Goal: Task Accomplishment & Management: Use online tool/utility

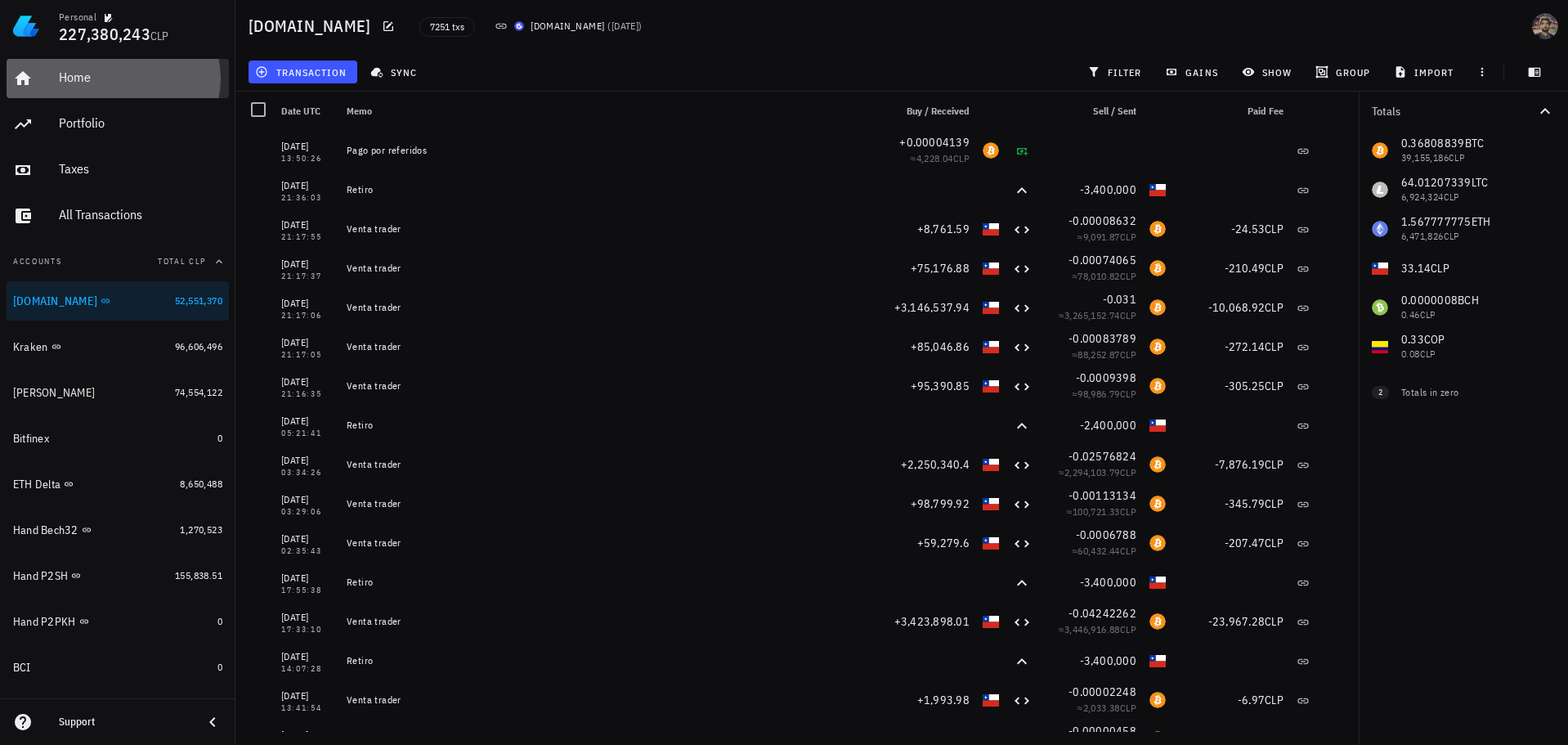
click at [80, 91] on div "Home" at bounding box center [141, 78] width 163 height 36
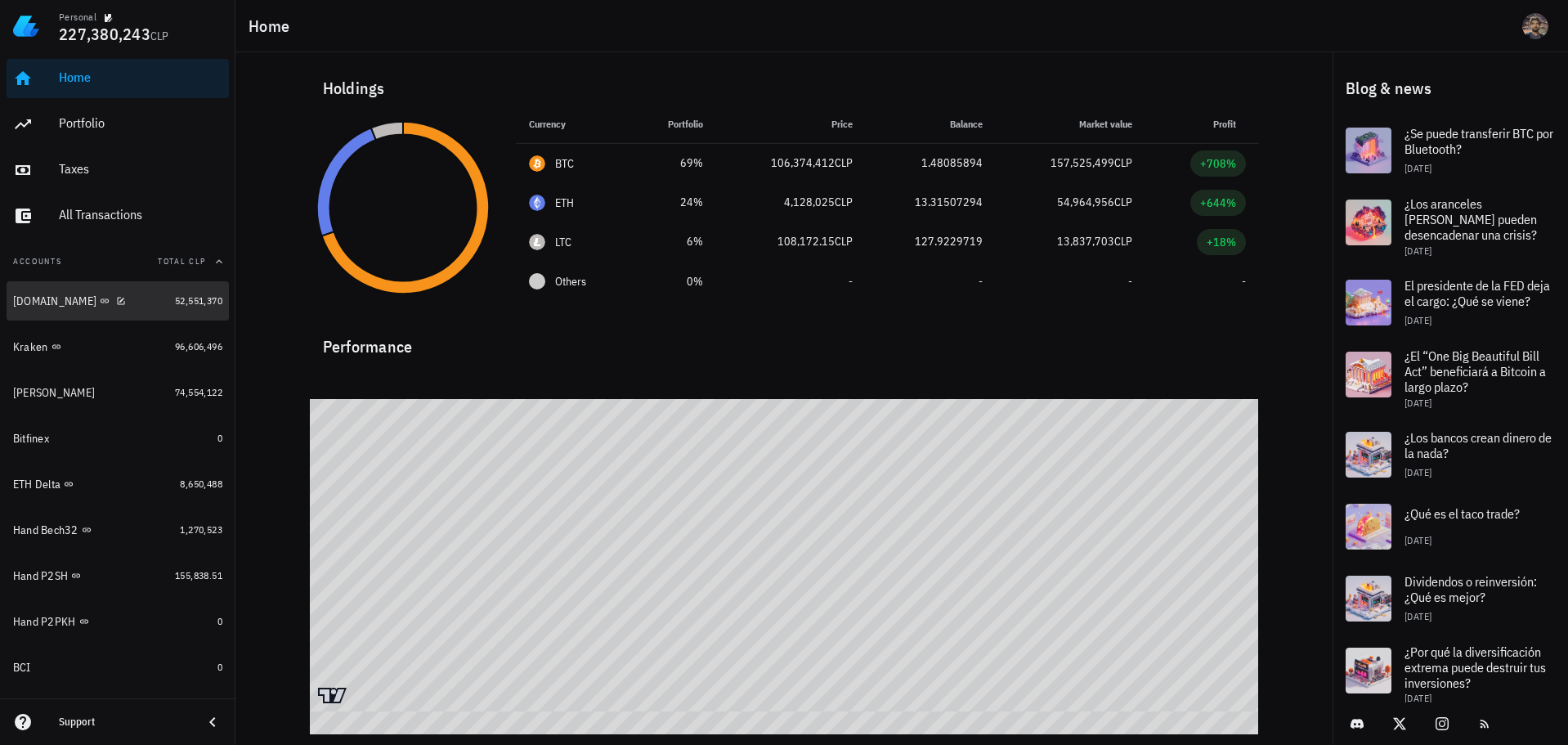
click at [101, 305] on div "[DOMAIN_NAME]" at bounding box center [90, 301] width 155 height 16
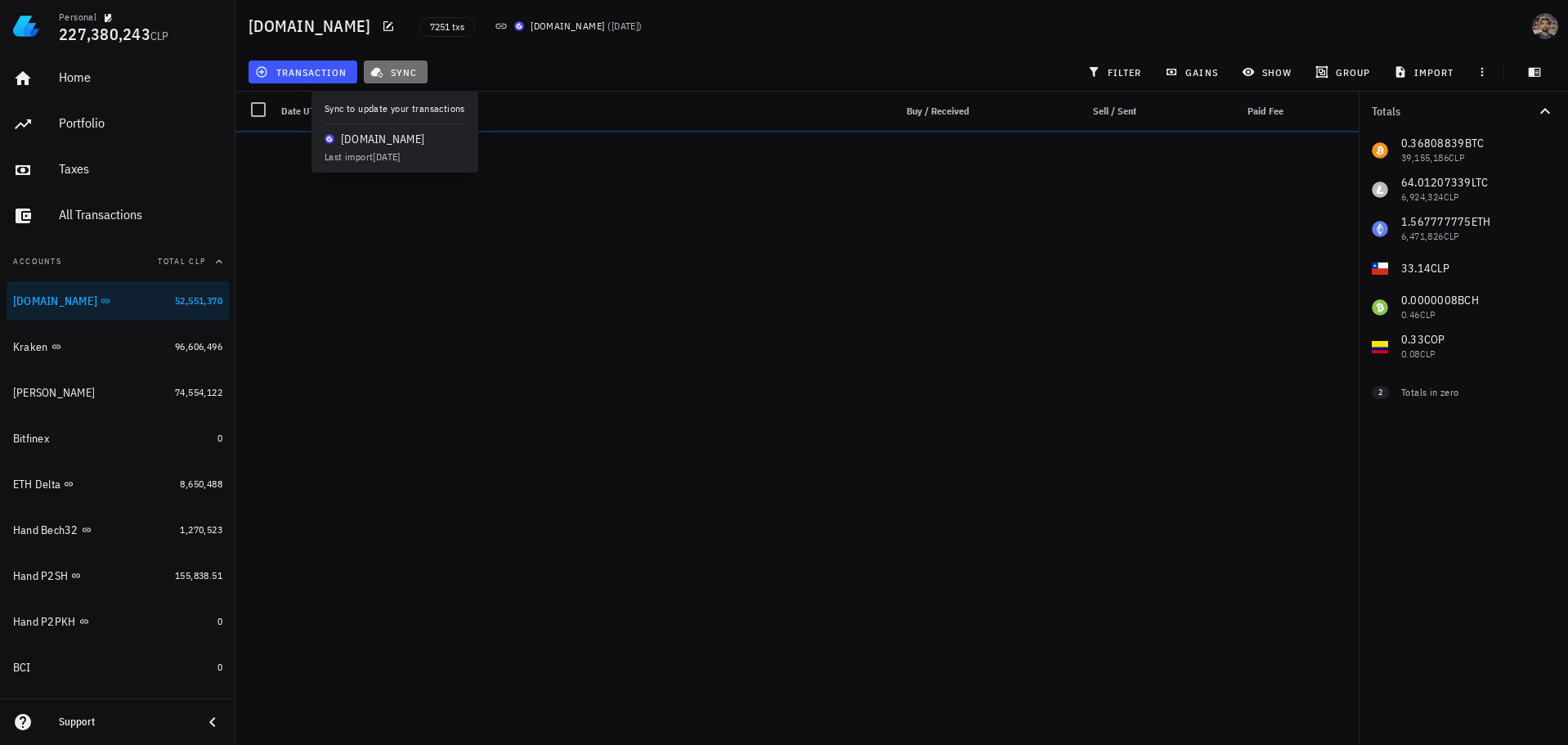
click at [395, 70] on span "sync" at bounding box center [395, 71] width 43 height 13
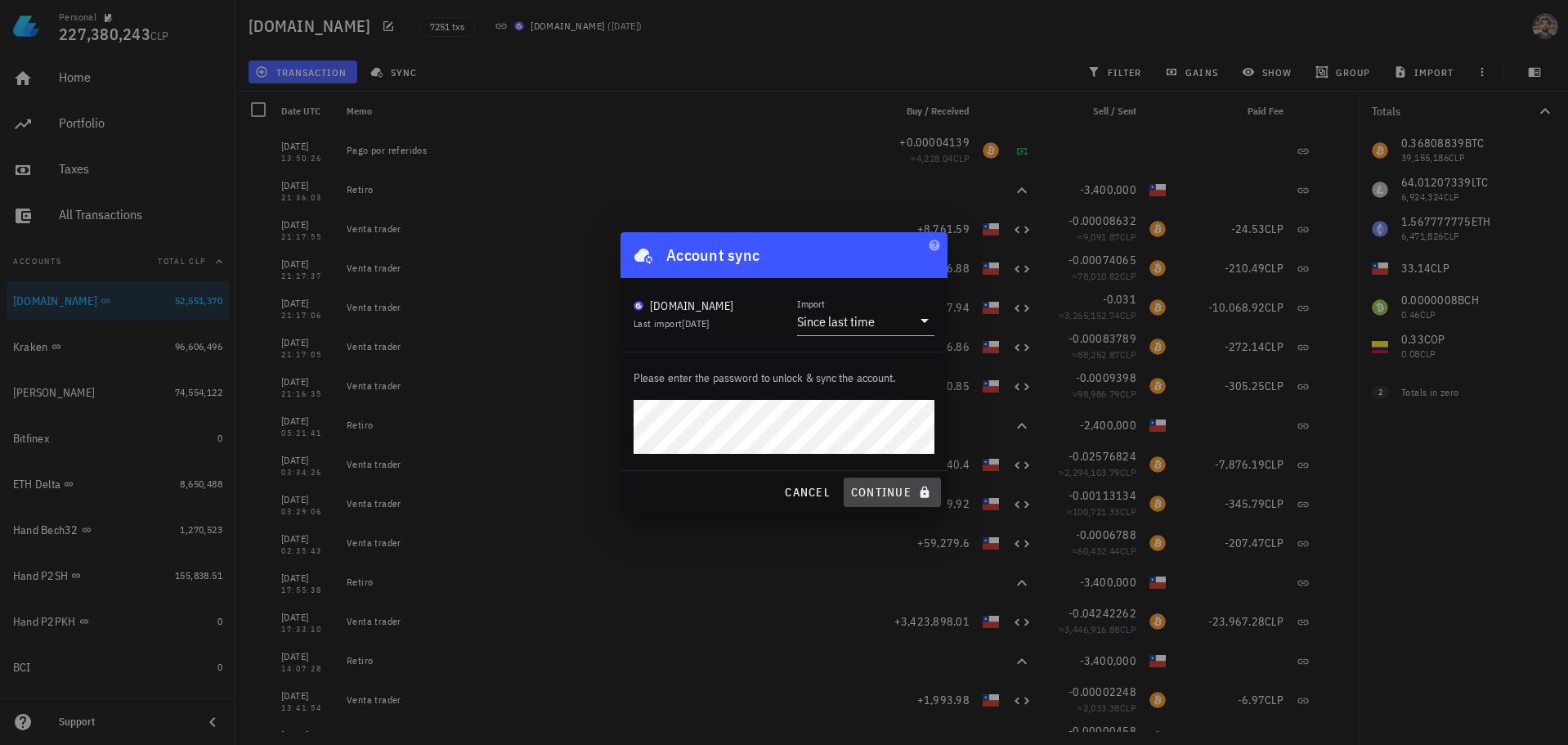
click at [869, 494] on span "continue" at bounding box center [892, 492] width 84 height 15
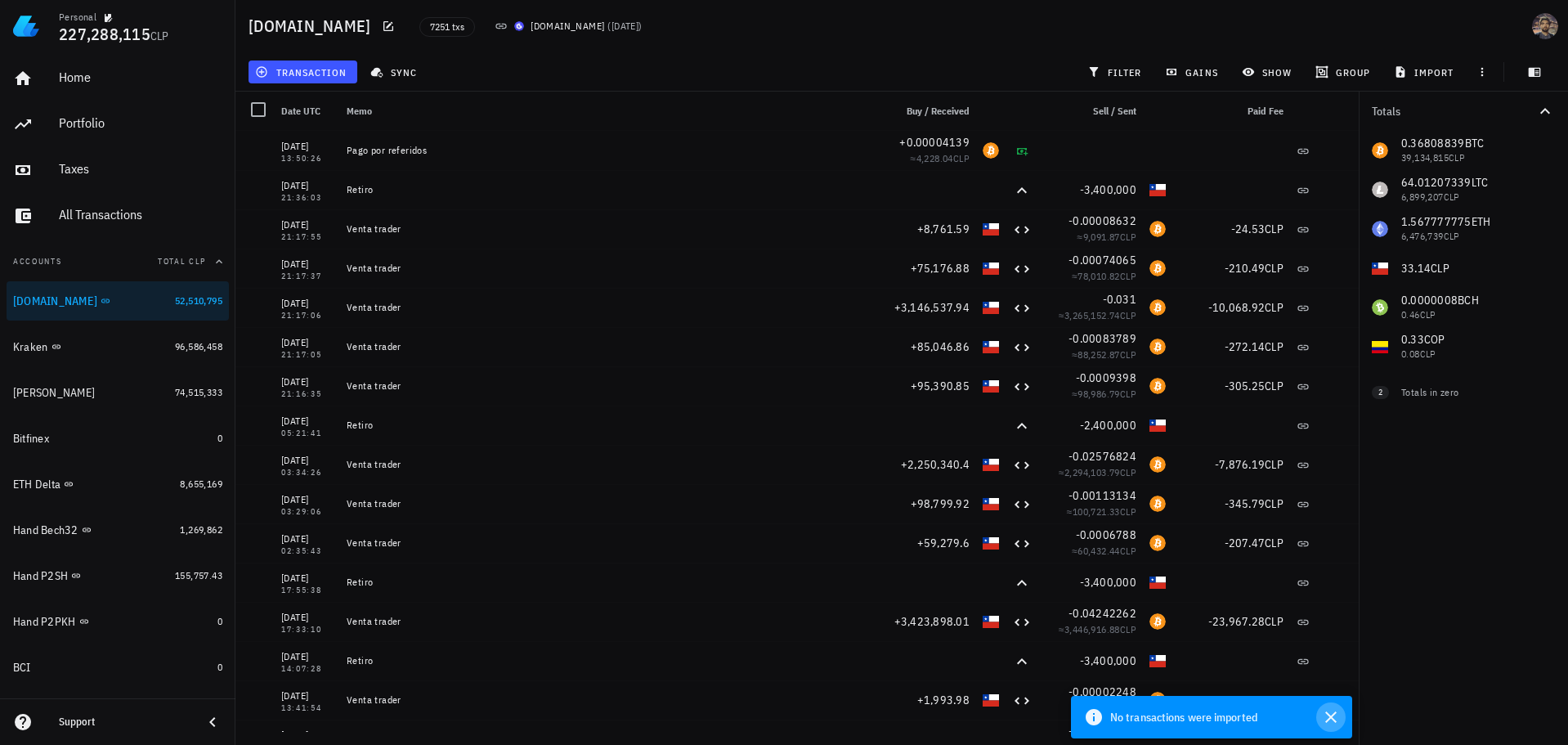
click at [1334, 715] on icon "button" at bounding box center [1330, 716] width 11 height 11
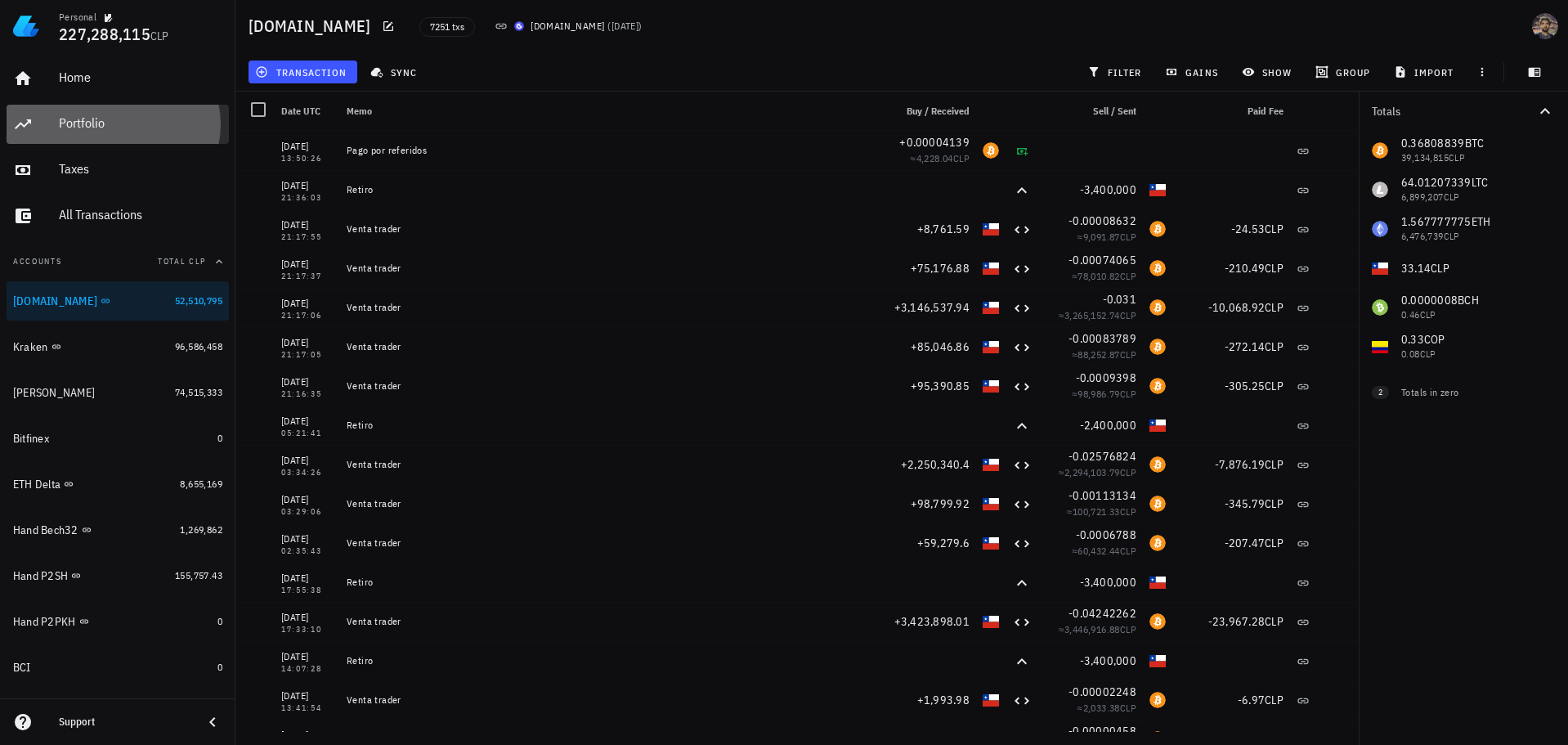
click at [124, 133] on div "Portfolio" at bounding box center [141, 124] width 163 height 36
